Goal: Task Accomplishment & Management: Manage account settings

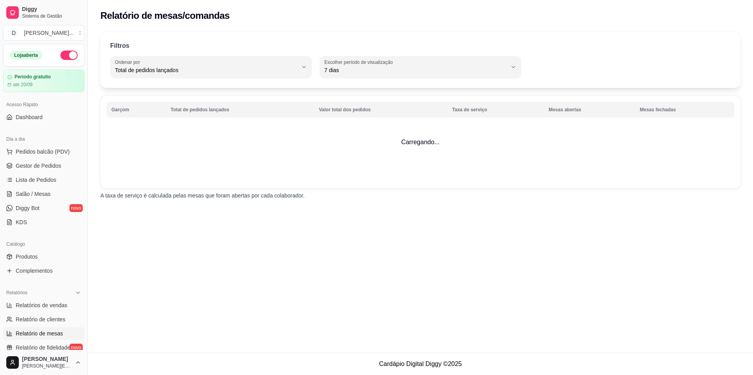
select select "TOTAL_OF_ORDERS"
select select "7"
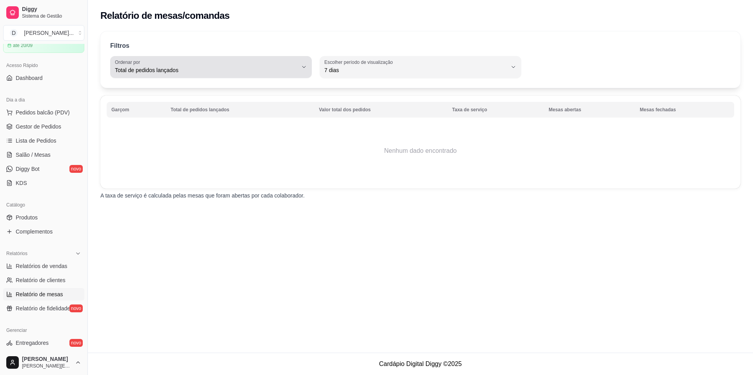
click at [188, 75] on div "Total de pedidos lançados" at bounding box center [206, 67] width 183 height 16
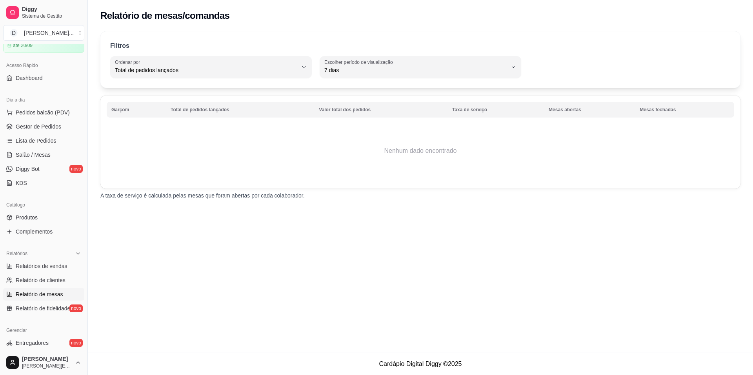
click at [317, 243] on div "Relatório de mesas/comandas Filtros TOTAL_OF_ORDERS Ordenar por Total de pedido…" at bounding box center [420, 176] width 665 height 353
click at [53, 36] on div "[PERSON_NAME] ..." at bounding box center [49, 33] width 50 height 8
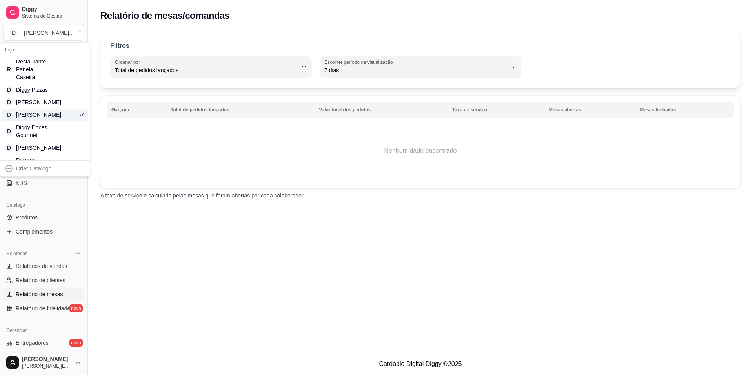
click at [173, 172] on td "Nenhum dado encontrado" at bounding box center [421, 151] width 628 height 63
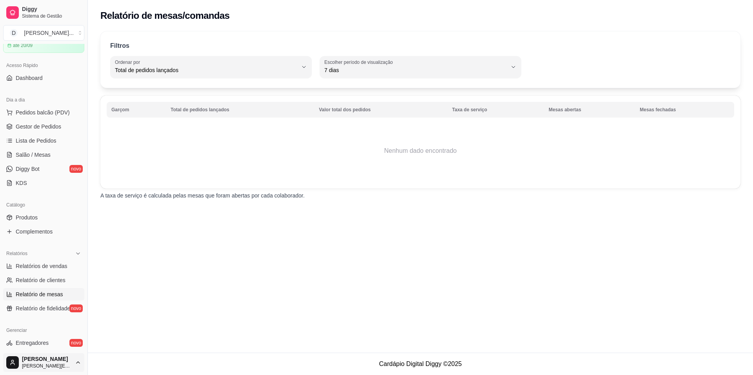
click at [77, 360] on html "Diggy Sistema de Gestão D Diggy Açaí ... Loja aberta Período gratuito até 20/09…" at bounding box center [376, 187] width 753 height 375
click at [348, 196] on html "Diggy Sistema de Gestão D Diggy Açaí ... Loja aberta Período gratuito até 20/09…" at bounding box center [376, 187] width 753 height 375
click at [38, 362] on html "Diggy Sistema de Gestão D Diggy Açaí ... Loja aberta Período gratuito até 20/09…" at bounding box center [376, 187] width 753 height 375
click at [37, 344] on div "Sair" at bounding box center [44, 343] width 84 height 13
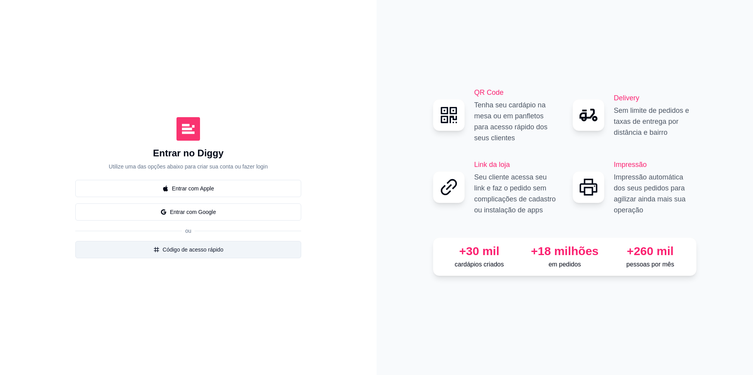
click at [206, 248] on button "Código de acesso rápido" at bounding box center [188, 249] width 226 height 17
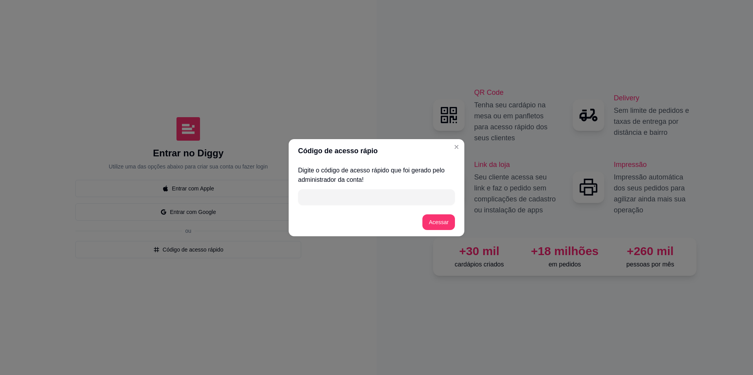
click at [334, 193] on input "" at bounding box center [377, 197] width 148 height 16
type input "71F7D"
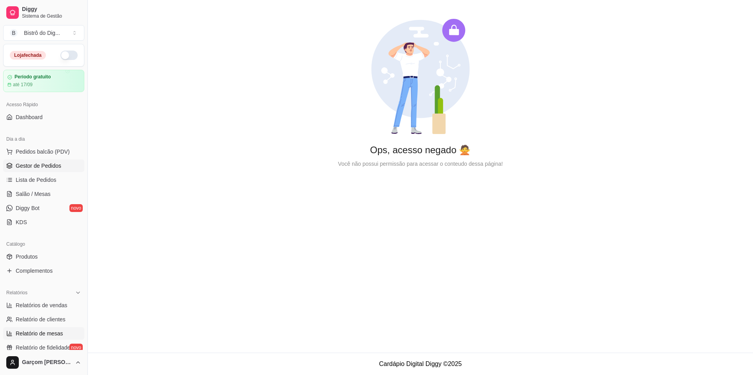
click at [33, 169] on span "Gestor de Pedidos" at bounding box center [39, 166] width 46 height 8
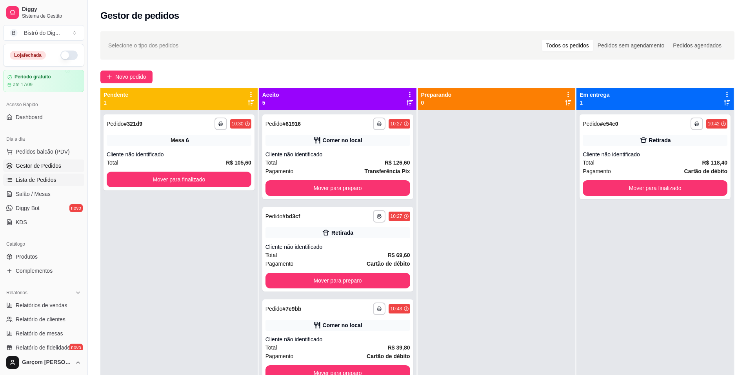
click at [43, 184] on link "Lista de Pedidos" at bounding box center [43, 180] width 81 height 13
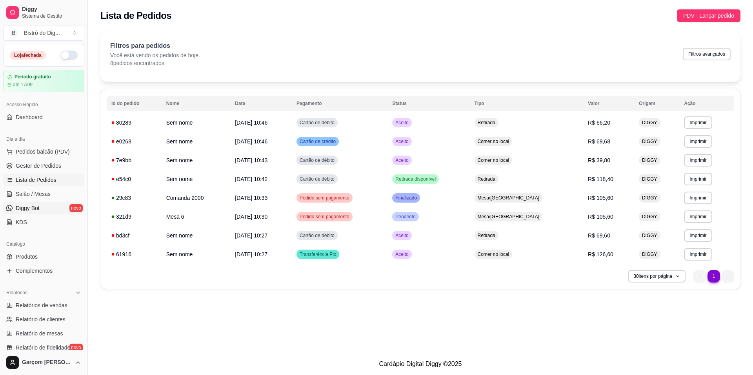
click at [28, 209] on span "Diggy Bot" at bounding box center [28, 208] width 24 height 8
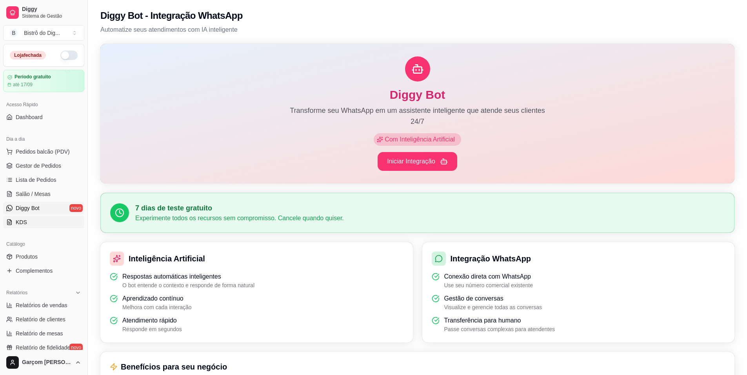
click at [25, 222] on span "KDS" at bounding box center [21, 223] width 11 height 8
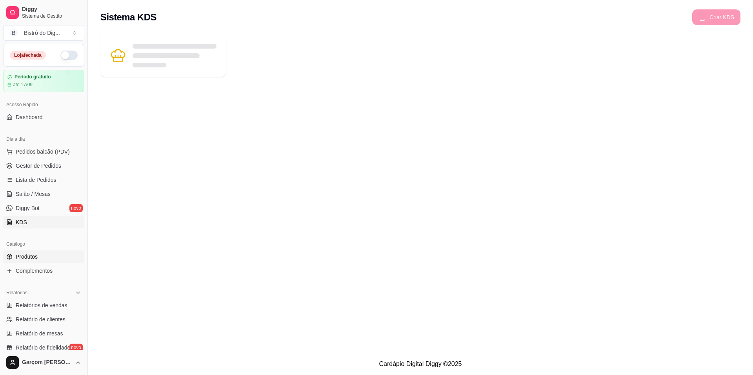
click at [18, 259] on span "Produtos" at bounding box center [27, 257] width 22 height 8
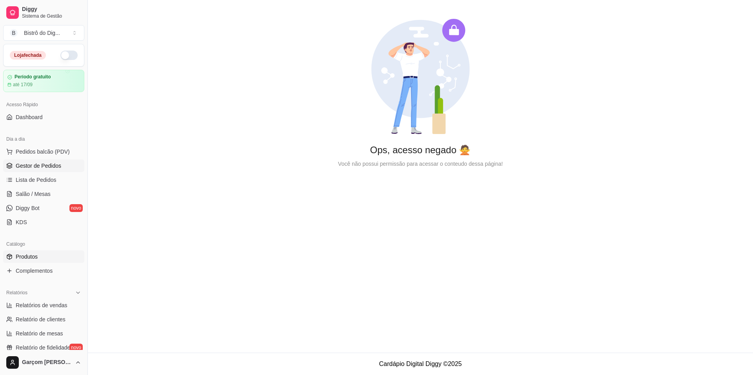
click at [28, 168] on span "Gestor de Pedidos" at bounding box center [39, 166] width 46 height 8
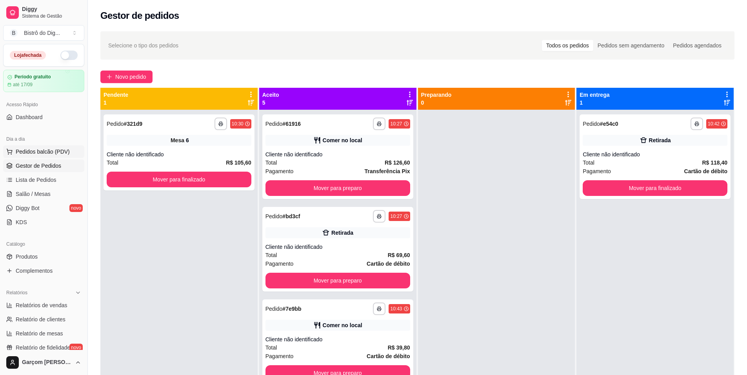
click at [38, 147] on button "Pedidos balcão (PDV)" at bounding box center [43, 152] width 81 height 13
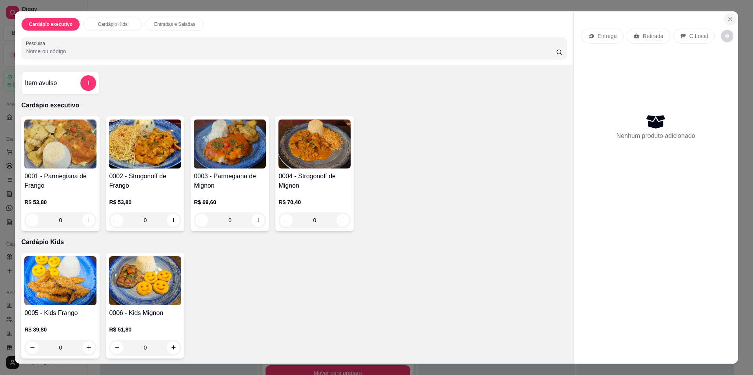
click at [733, 17] on button "Close" at bounding box center [730, 19] width 13 height 13
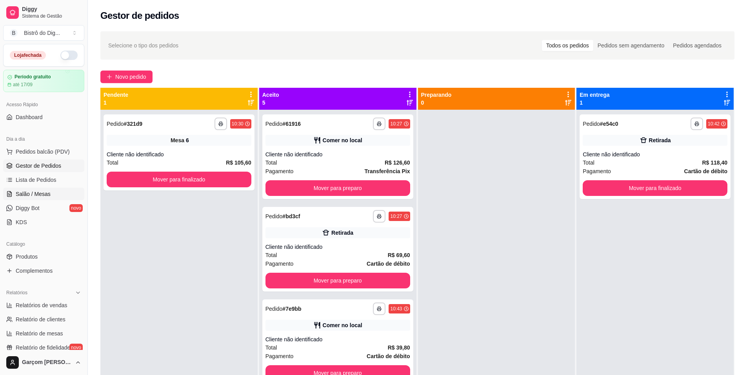
click at [33, 192] on span "Salão / Mesas" at bounding box center [33, 194] width 35 height 8
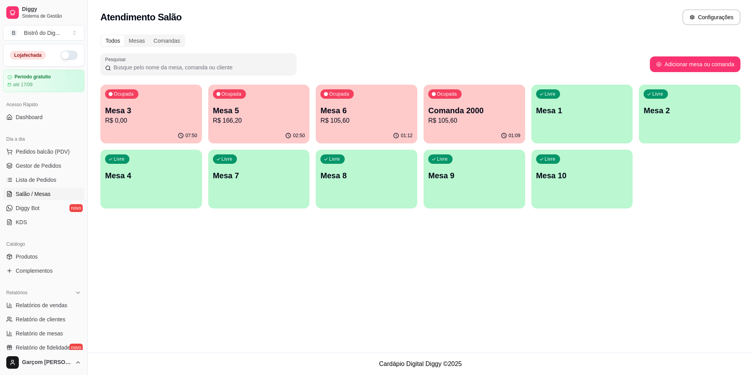
click at [147, 176] on p "Mesa 4" at bounding box center [151, 175] width 92 height 11
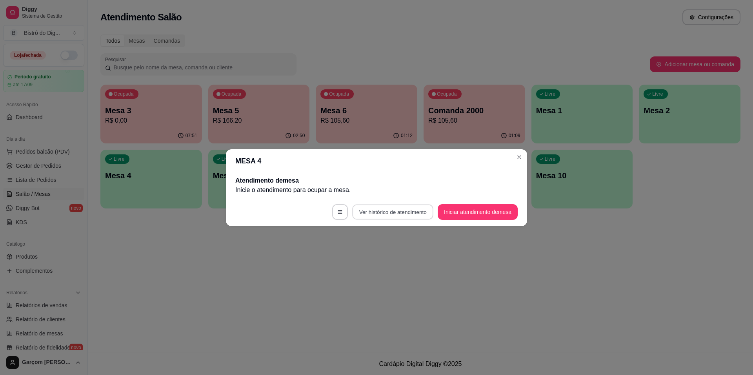
click at [414, 213] on button "Ver histórico de atendimento" at bounding box center [392, 211] width 81 height 15
click at [475, 209] on button "Iniciar atendimento de mesa" at bounding box center [478, 212] width 80 height 16
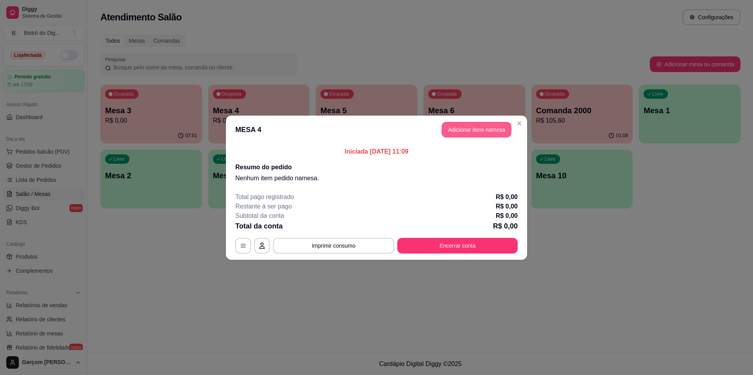
click at [466, 134] on button "Adicionar itens na mesa" at bounding box center [477, 130] width 70 height 16
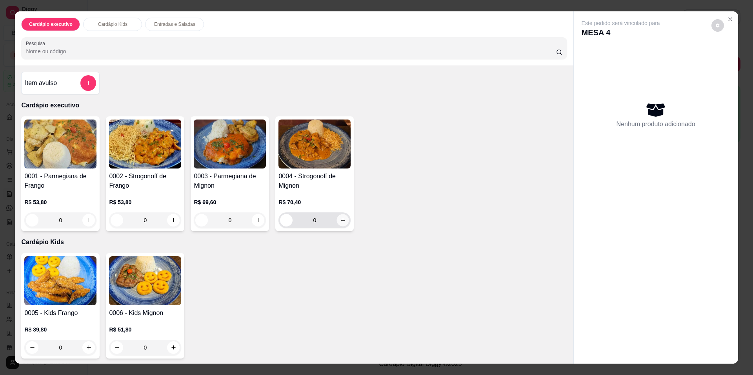
click at [341, 222] on icon "increase-product-quantity" at bounding box center [343, 220] width 6 height 6
type input "1"
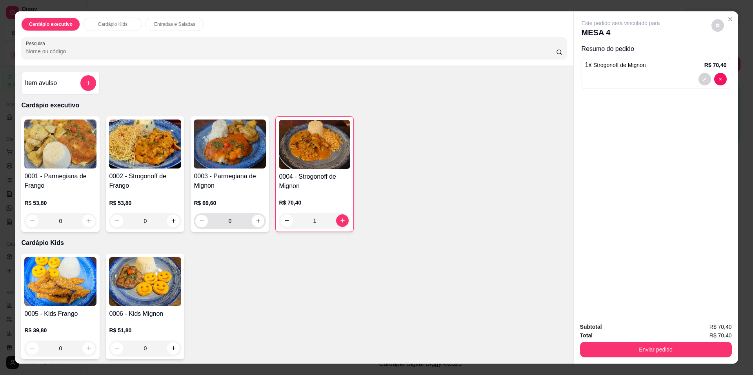
click at [252, 226] on button "increase-product-quantity" at bounding box center [258, 221] width 13 height 13
type input "1"
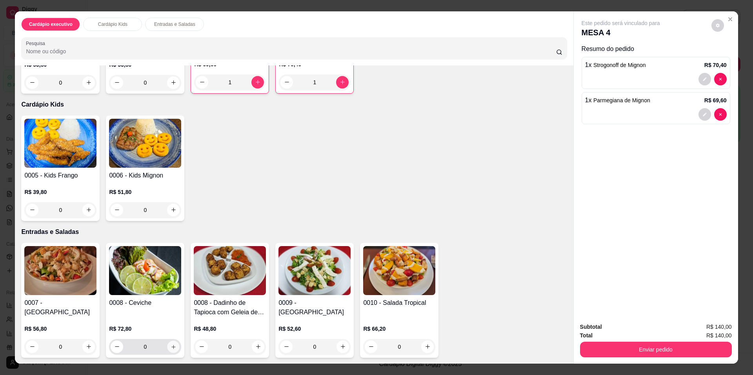
click at [168, 345] on button "increase-product-quantity" at bounding box center [174, 347] width 12 height 12
type input "1"
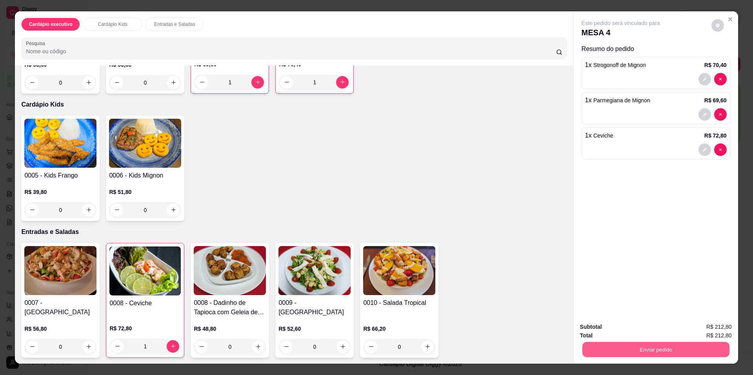
click at [664, 346] on button "Enviar pedido" at bounding box center [655, 349] width 147 height 15
click at [647, 330] on button "Não registrar e enviar pedido" at bounding box center [630, 330] width 82 height 15
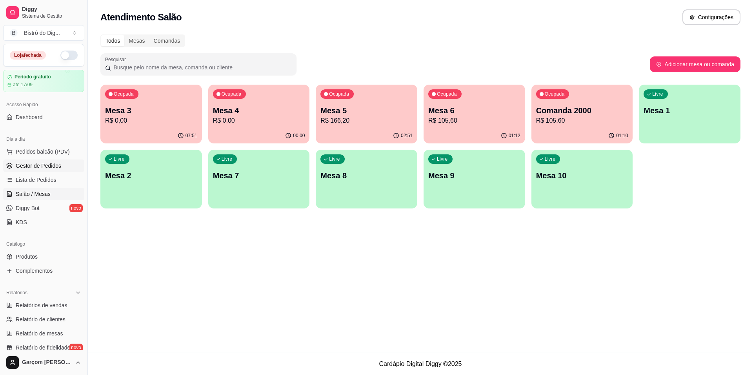
click at [50, 166] on span "Gestor de Pedidos" at bounding box center [39, 166] width 46 height 8
click at [270, 122] on p "R$ 212,80" at bounding box center [259, 120] width 92 height 9
click at [40, 334] on span "Relatório de mesas" at bounding box center [39, 334] width 47 height 8
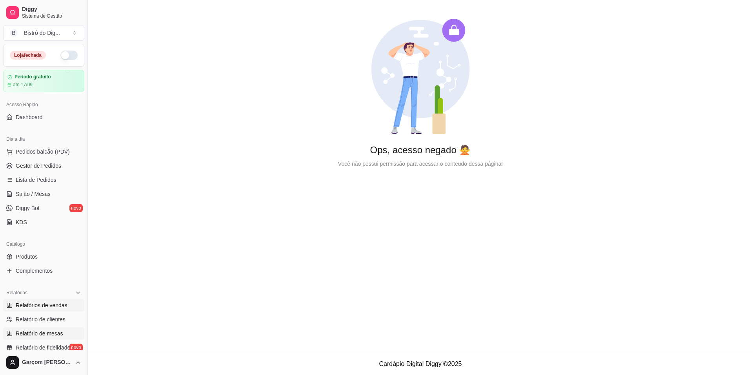
click at [40, 309] on span "Relatórios de vendas" at bounding box center [42, 306] width 52 height 8
click at [31, 169] on span "Gestor de Pedidos" at bounding box center [39, 166] width 46 height 8
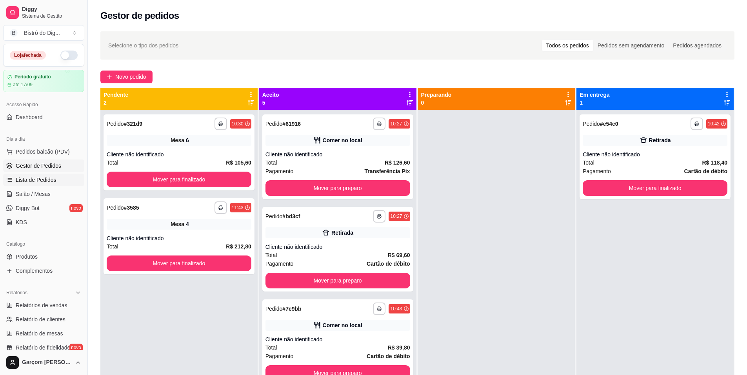
click at [35, 184] on link "Lista de Pedidos" at bounding box center [43, 180] width 81 height 13
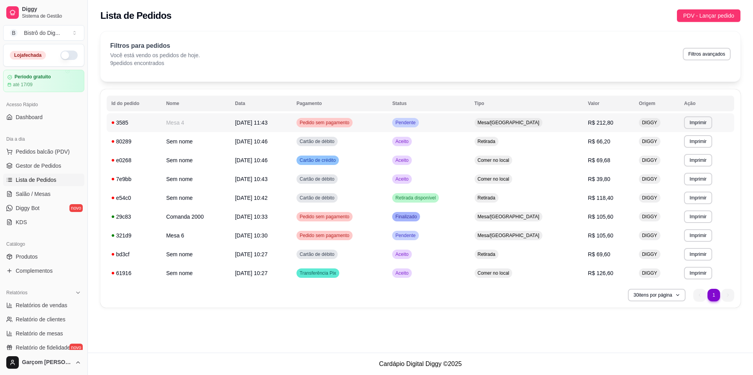
click at [332, 125] on span "Pedido sem pagamento" at bounding box center [324, 123] width 53 height 6
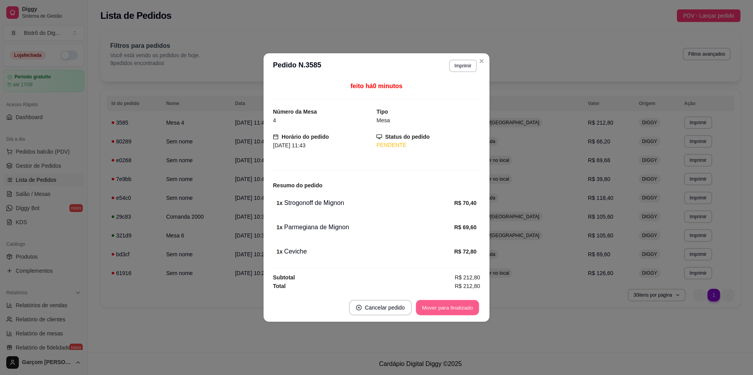
click at [427, 309] on button "Mover para finalizado" at bounding box center [447, 308] width 63 height 15
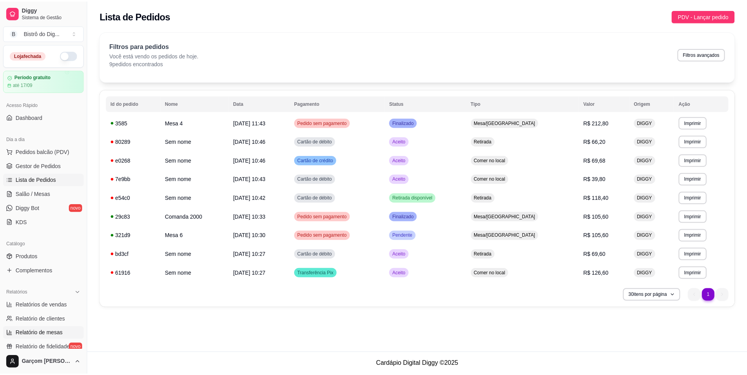
scroll to position [78, 0]
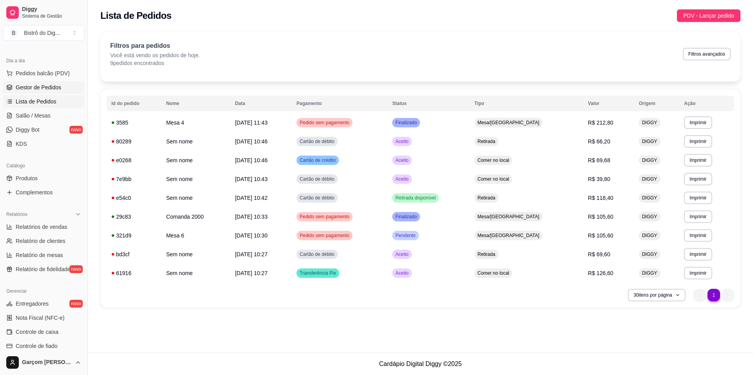
click at [24, 85] on span "Gestor de Pedidos" at bounding box center [39, 88] width 46 height 8
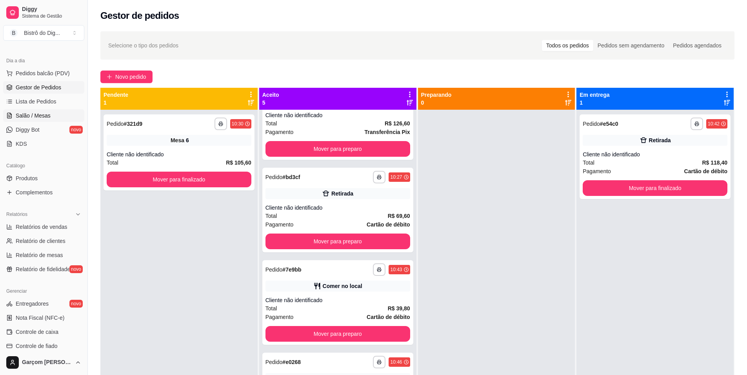
scroll to position [39, 0]
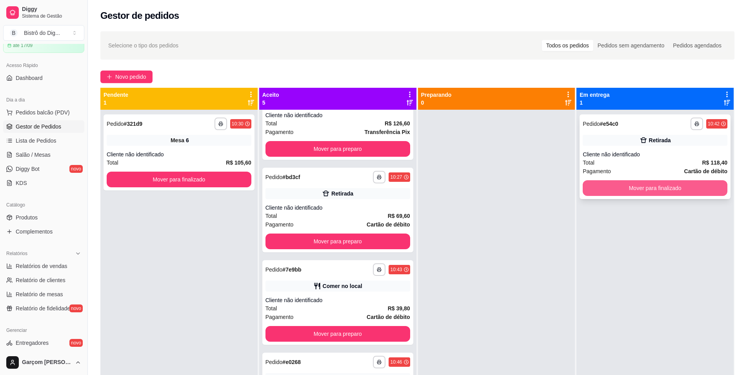
click at [667, 193] on button "Mover para finalizado" at bounding box center [655, 188] width 145 height 16
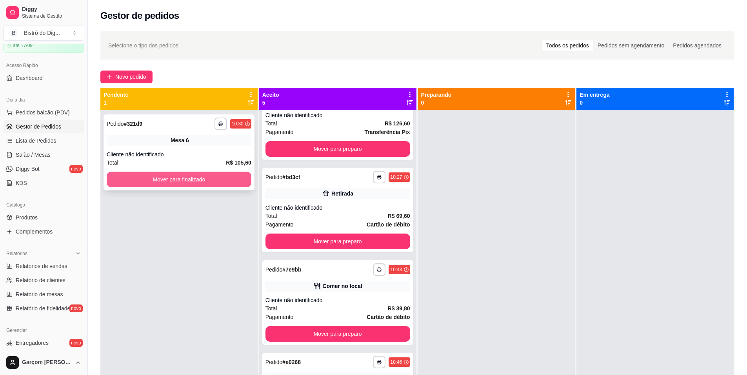
click at [222, 186] on button "Mover para finalizado" at bounding box center [179, 180] width 145 height 16
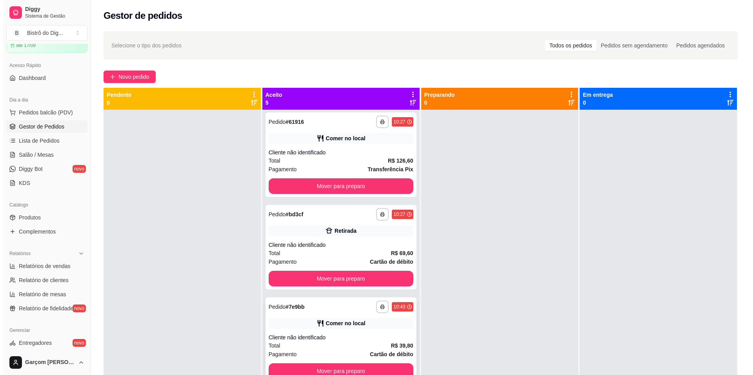
scroll to position [0, 0]
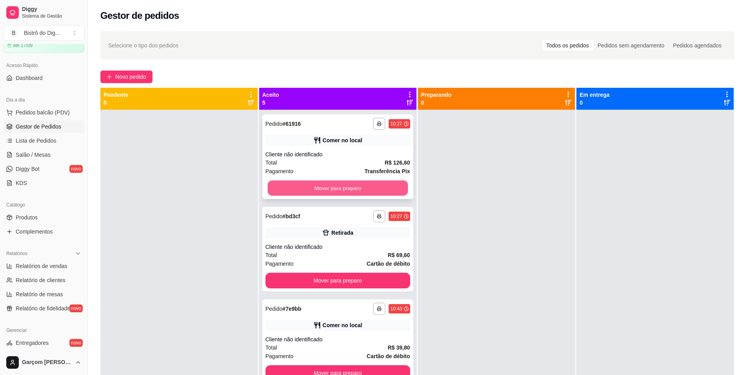
click at [330, 187] on button "Mover para preparo" at bounding box center [338, 188] width 140 height 15
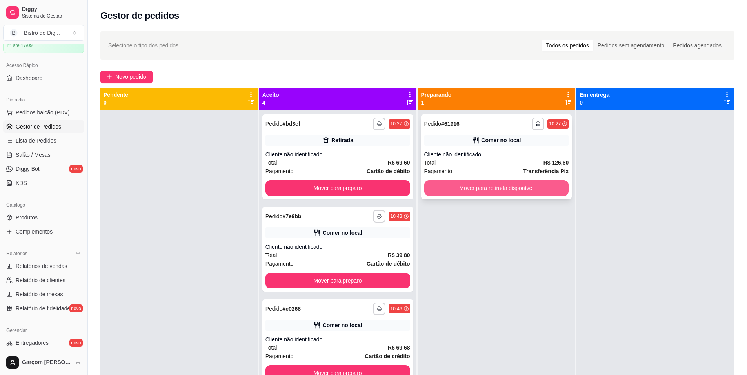
click at [471, 189] on button "Mover para retirada disponível" at bounding box center [496, 188] width 145 height 16
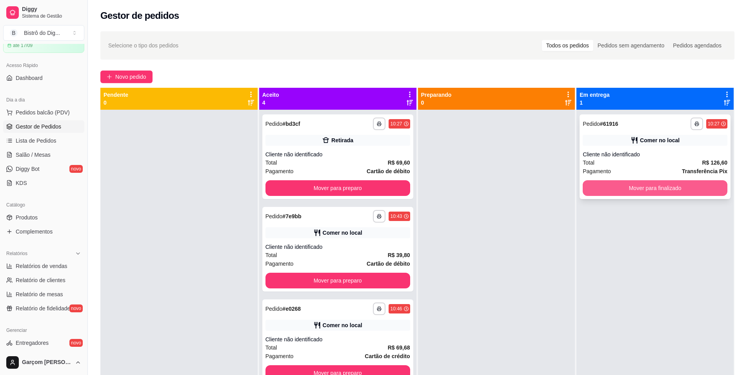
click at [674, 193] on button "Mover para finalizado" at bounding box center [655, 188] width 145 height 16
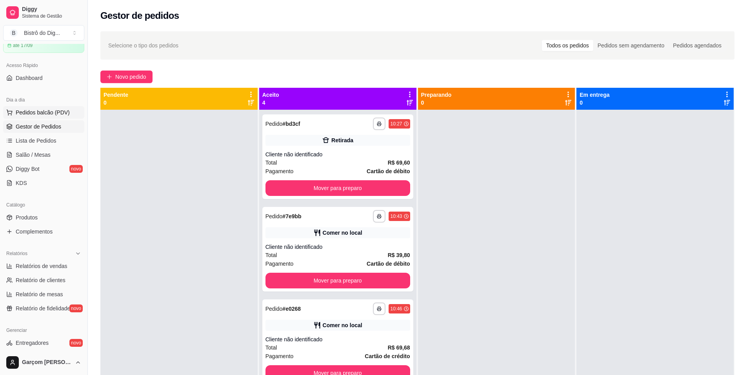
click at [24, 115] on span "Pedidos balcão (PDV)" at bounding box center [43, 113] width 54 height 8
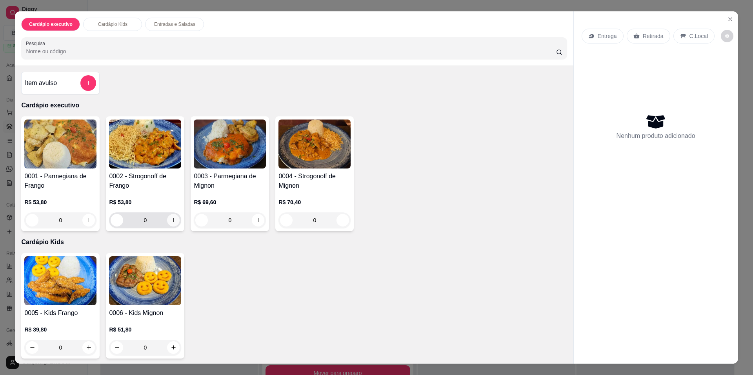
click at [171, 217] on icon "increase-product-quantity" at bounding box center [174, 220] width 6 height 6
type input "1"
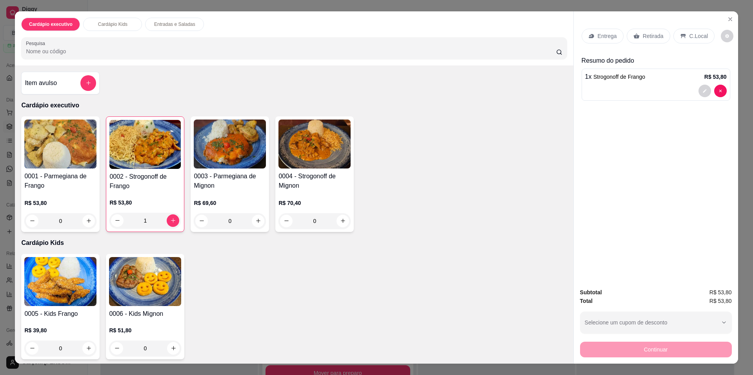
scroll to position [78, 0]
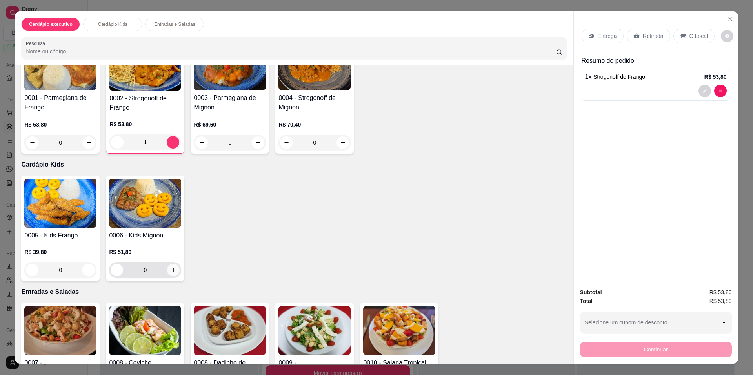
click at [171, 267] on button "increase-product-quantity" at bounding box center [173, 270] width 13 height 13
type input "1"
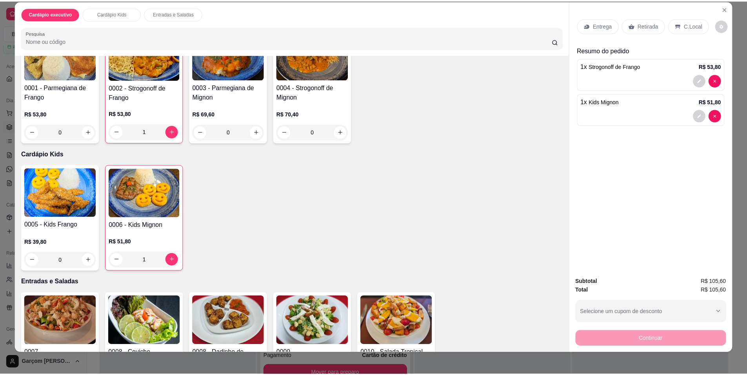
scroll to position [14, 0]
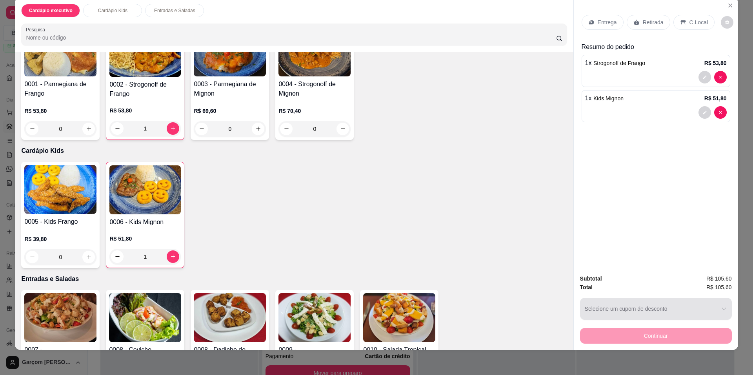
click at [639, 307] on button "Selecione um cupom de desconto" at bounding box center [656, 309] width 152 height 22
click at [621, 244] on div "Entrega Retirada C.Local Resumo do pedido 1 x Strogonoff de Frango R$ 53,80 1 x…" at bounding box center [656, 133] width 164 height 271
click at [649, 23] on p "Retirada" at bounding box center [653, 22] width 21 height 8
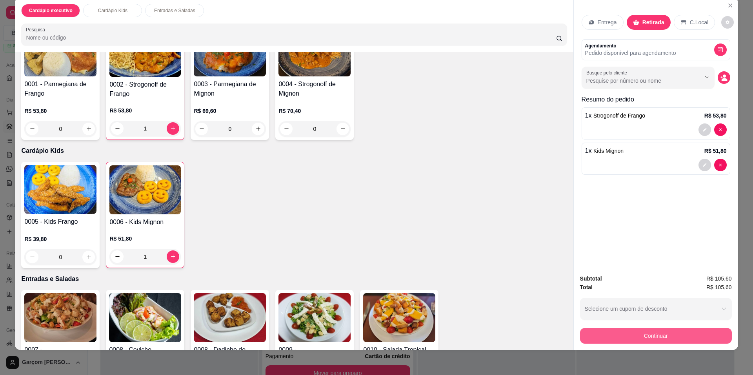
click at [631, 336] on button "Continuar" at bounding box center [656, 336] width 152 height 16
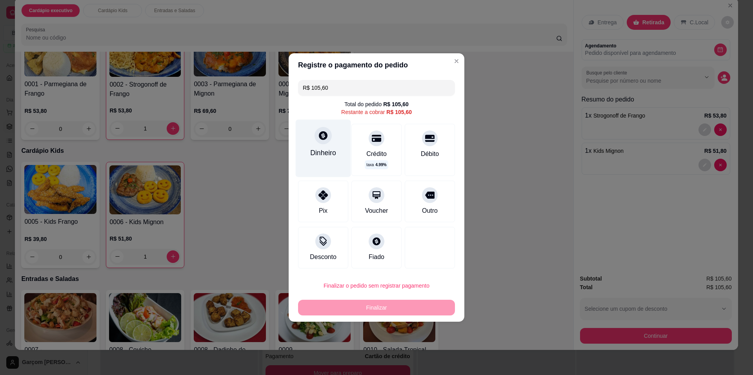
click at [323, 148] on div "Dinheiro" at bounding box center [323, 153] width 26 height 10
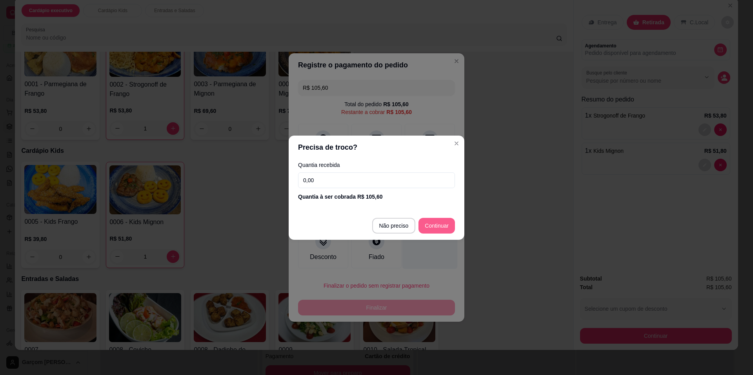
type input "R$ 0,00"
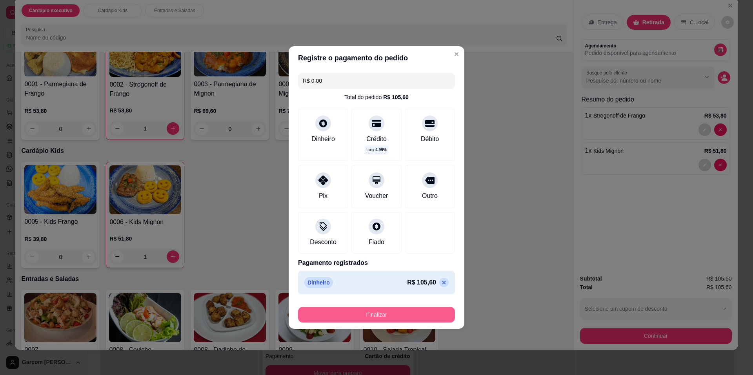
click at [382, 313] on button "Finalizar" at bounding box center [376, 315] width 157 height 16
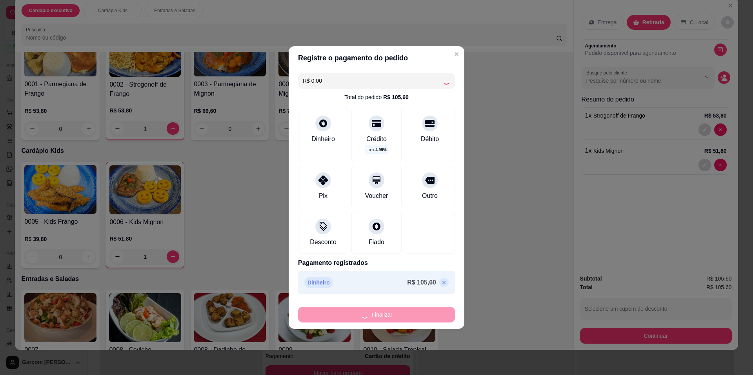
type input "0"
type input "-R$ 105,60"
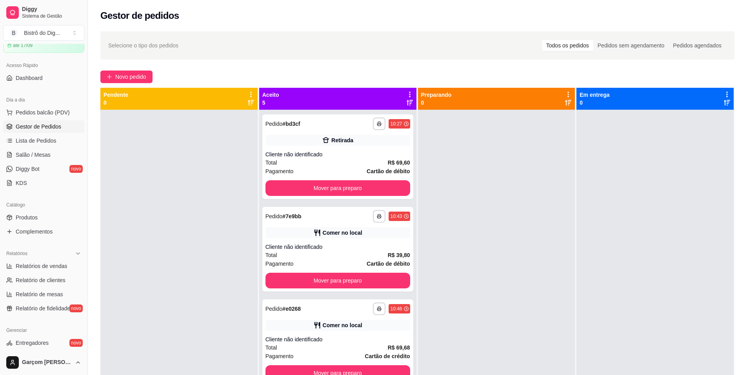
click at [39, 125] on span "Gestor de Pedidos" at bounding box center [39, 127] width 46 height 8
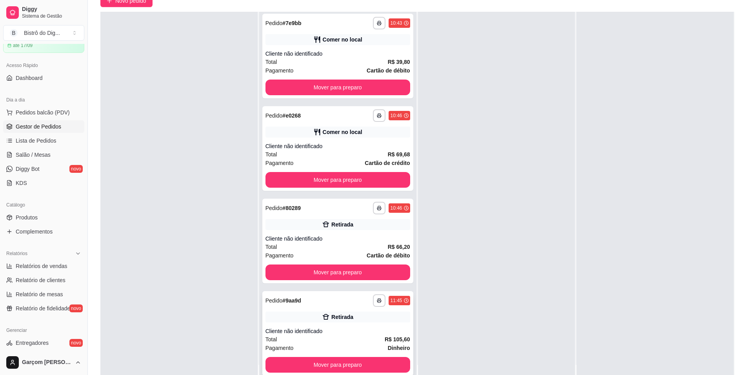
scroll to position [120, 0]
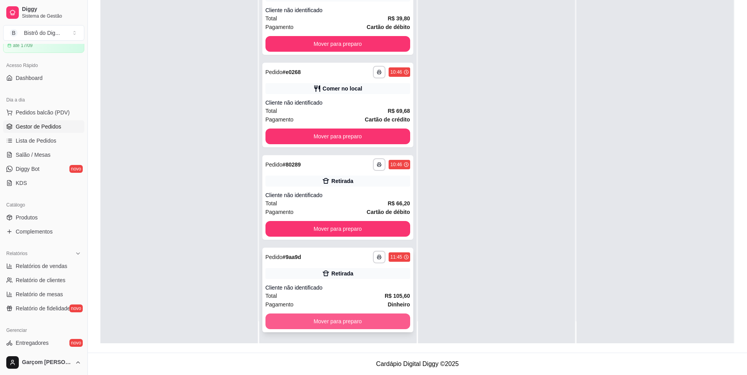
click at [348, 321] on button "Mover para preparo" at bounding box center [338, 322] width 145 height 16
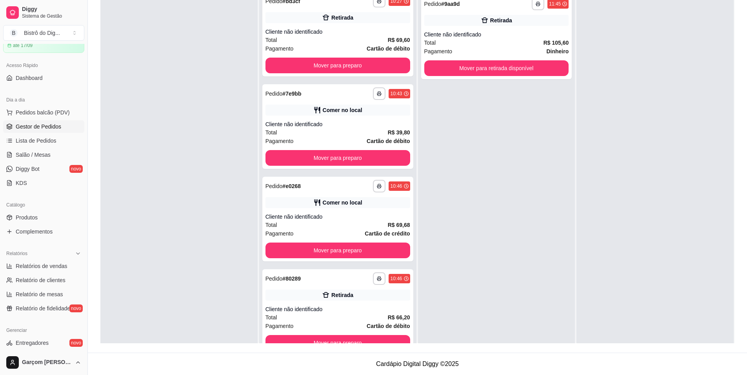
scroll to position [0, 0]
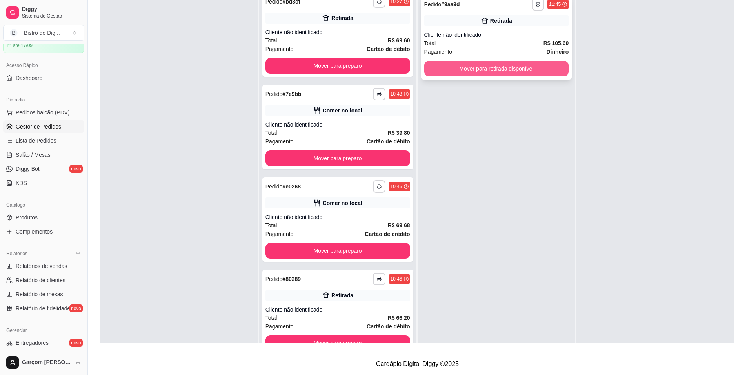
click at [505, 70] on button "Mover para retirada disponível" at bounding box center [496, 69] width 145 height 16
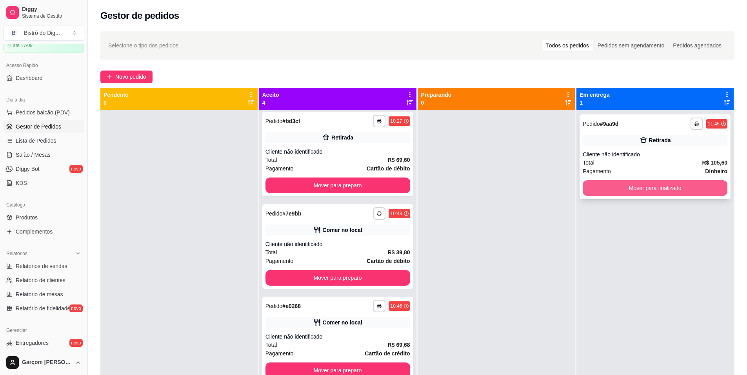
click at [636, 193] on button "Mover para finalizado" at bounding box center [655, 188] width 145 height 16
